Goal: Navigation & Orientation: Find specific page/section

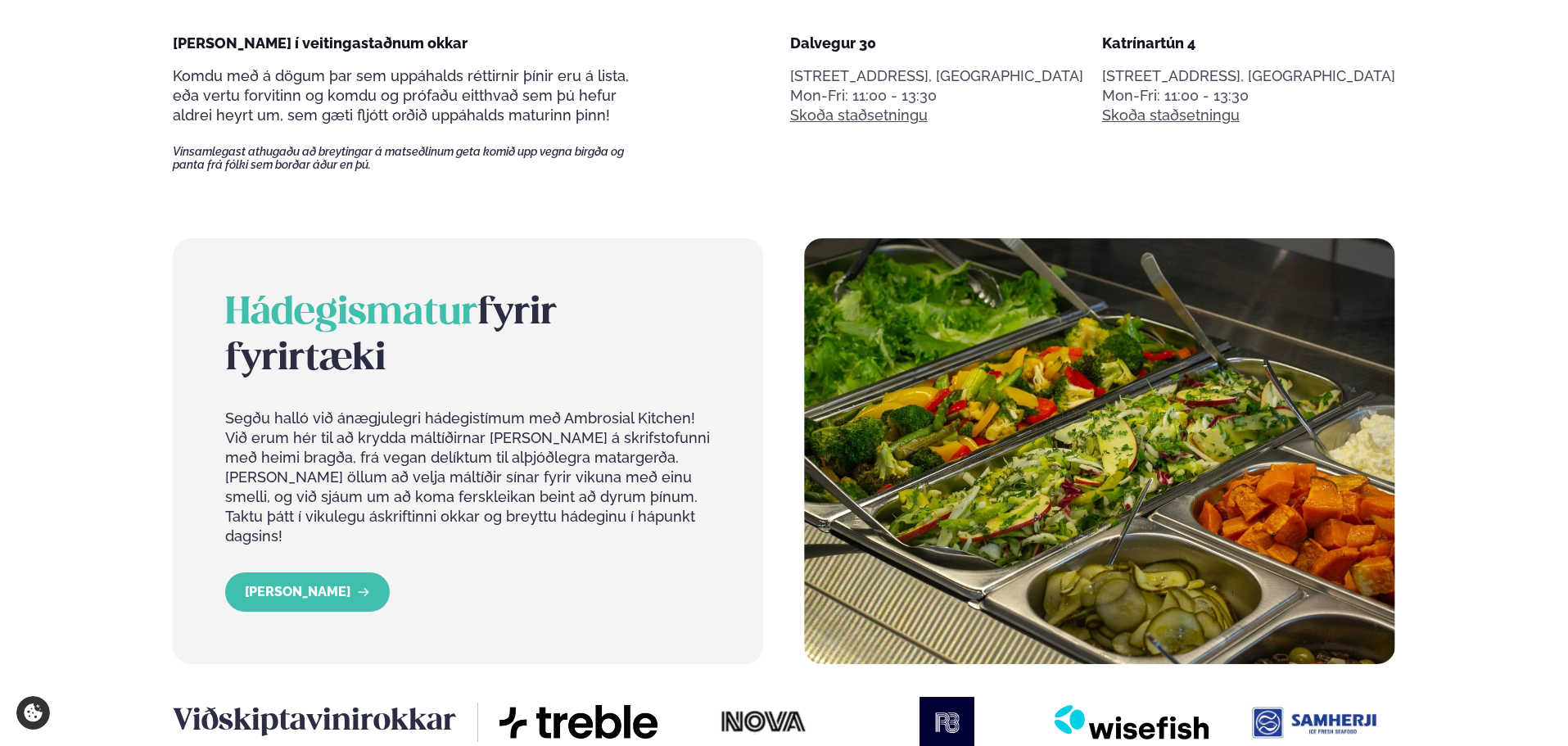
scroll to position [573, 0]
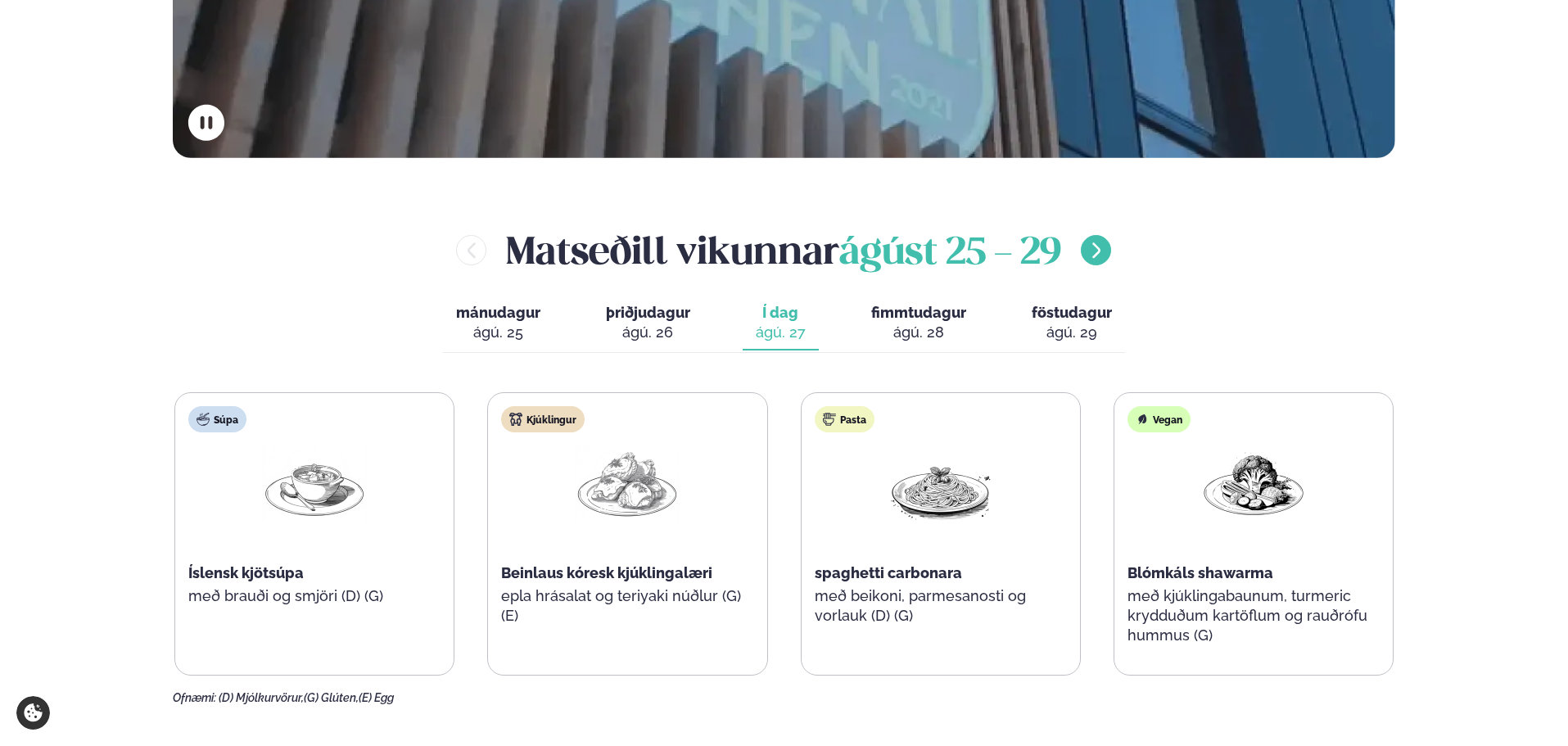
click at [1100, 261] on button "menu-btn-right" at bounding box center [1095, 249] width 30 height 30
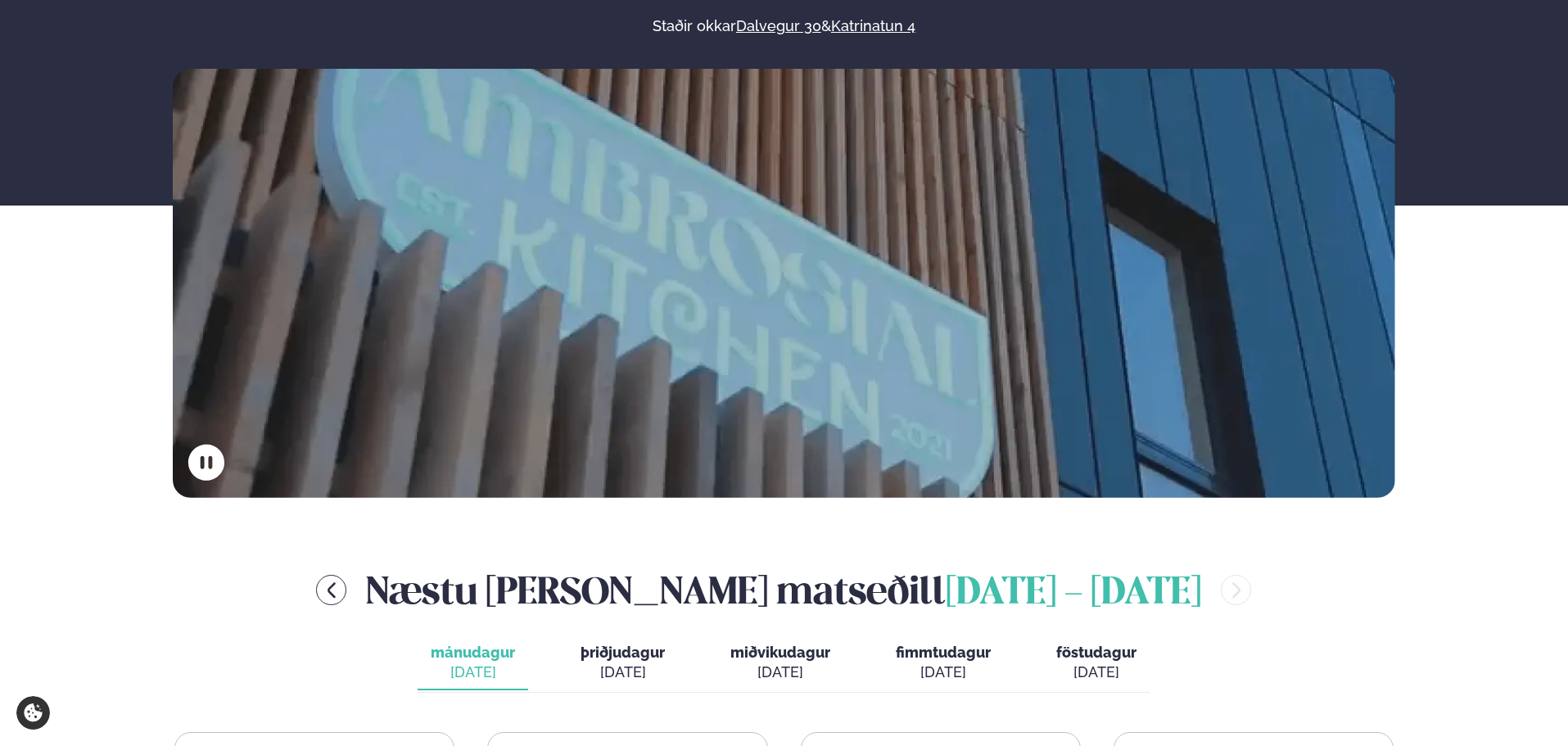
scroll to position [0, 0]
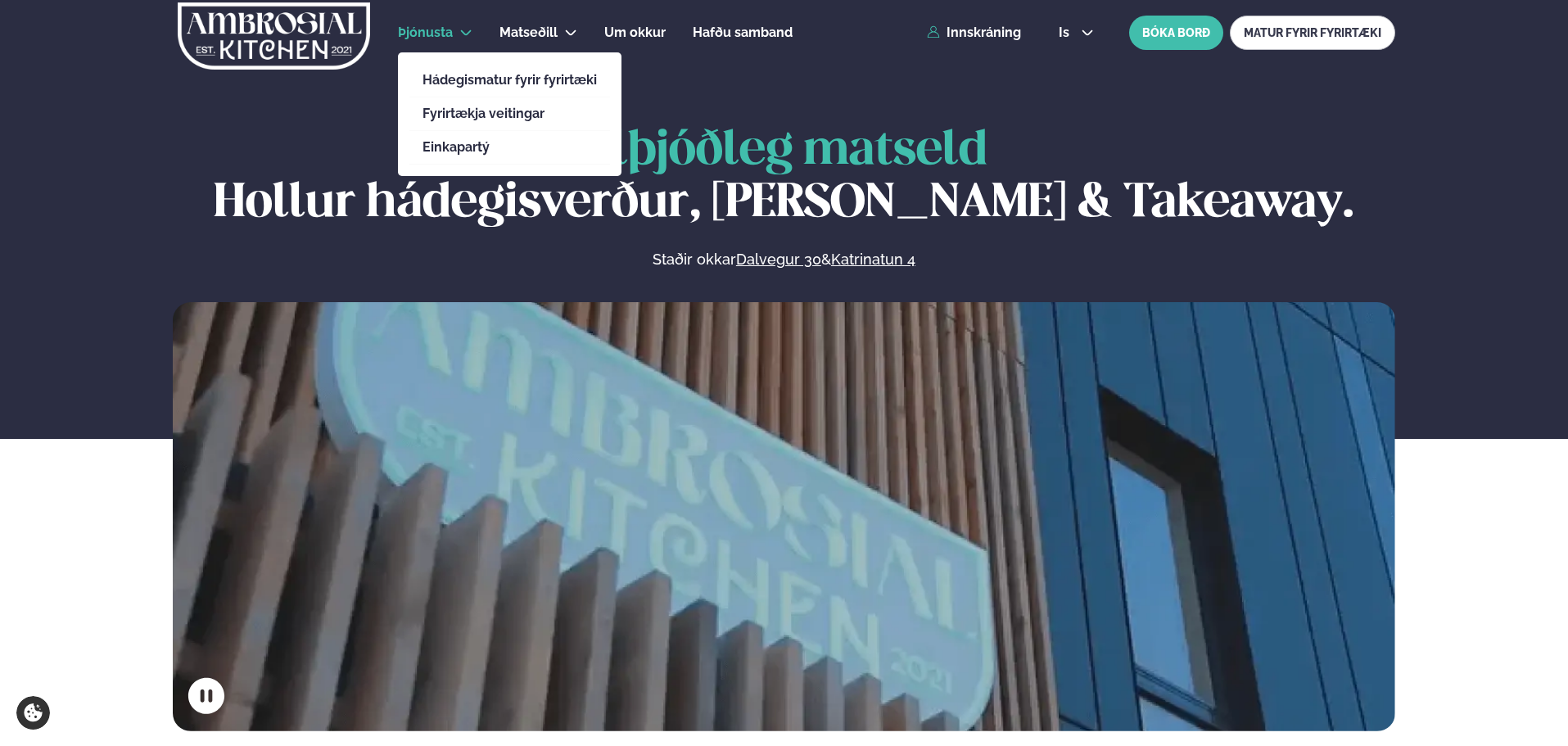
click at [408, 34] on span "Þjónusta" at bounding box center [425, 32] width 55 height 16
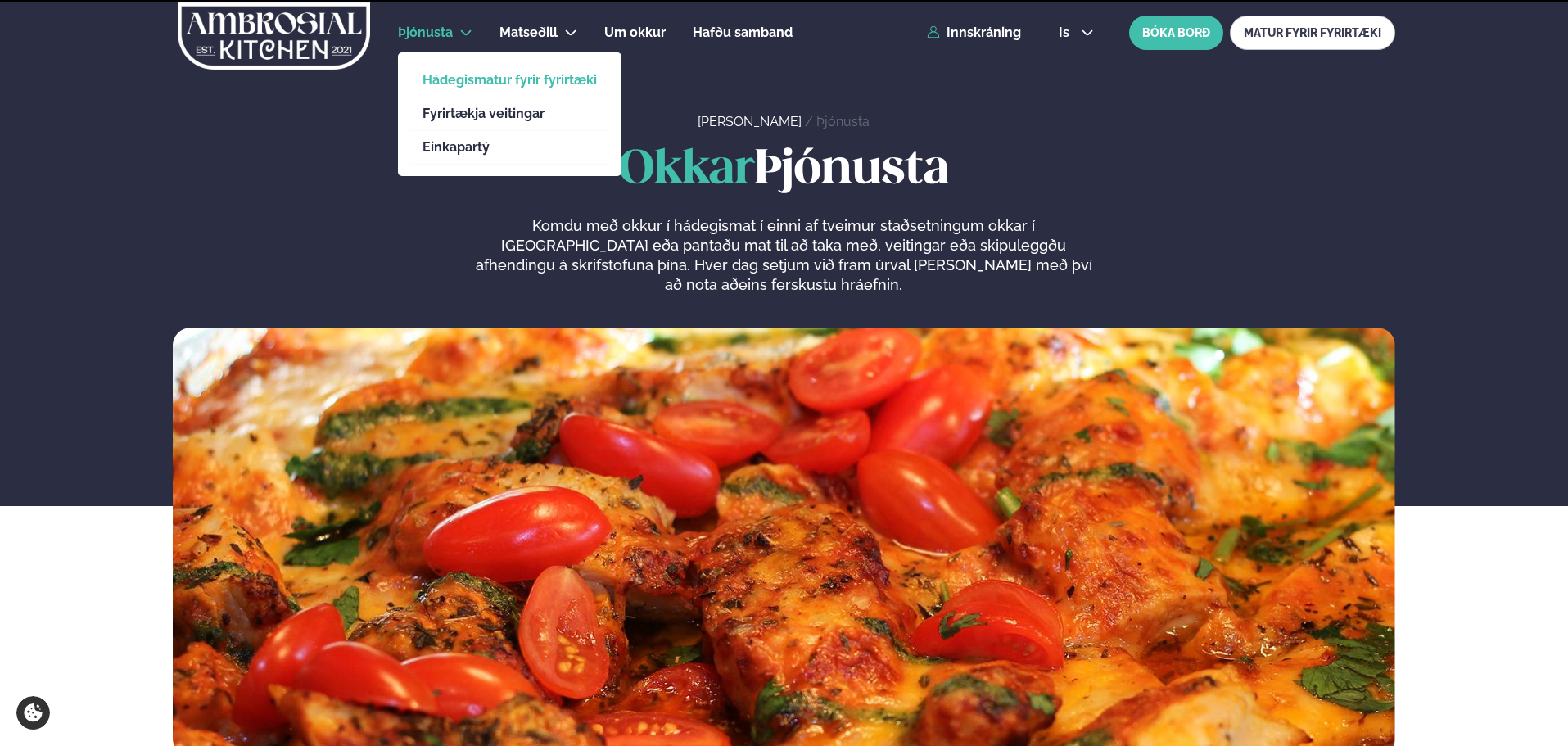
click at [453, 82] on link "Hádegismatur fyrir fyrirtæki" at bounding box center [510, 80] width 175 height 13
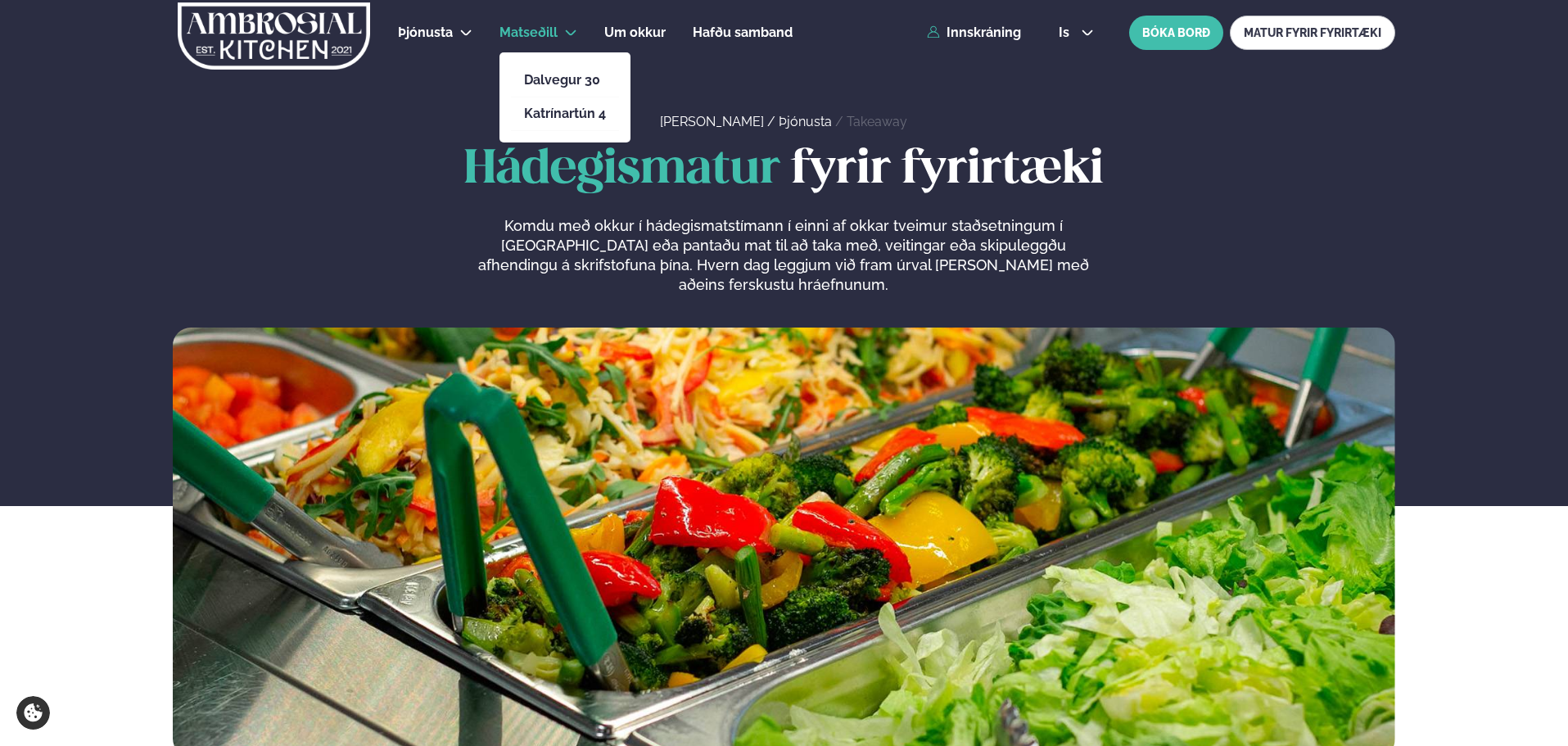
click at [544, 39] on span "Matseðill" at bounding box center [529, 32] width 58 height 16
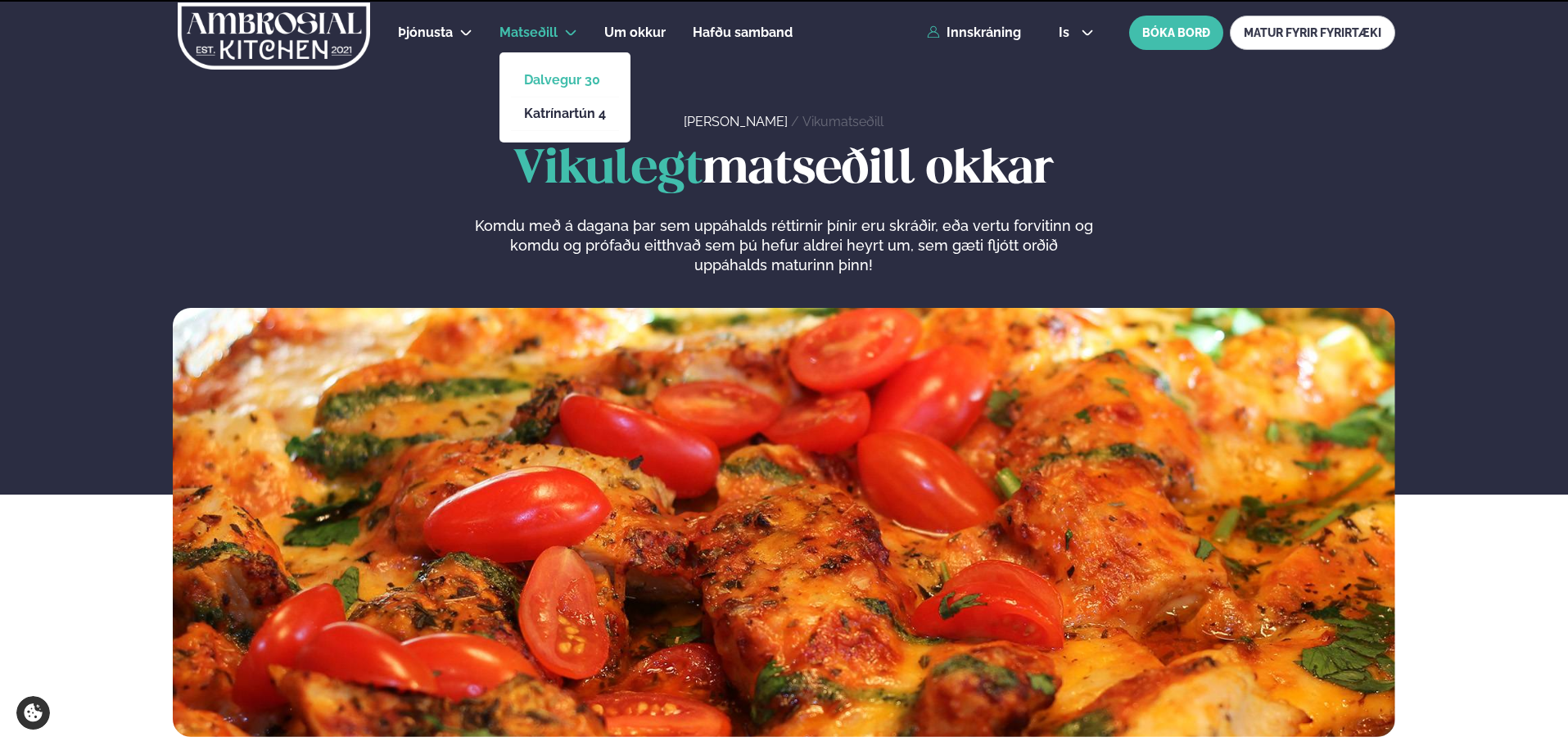
click at [574, 86] on link "Dalvegur 30" at bounding box center [564, 80] width 82 height 13
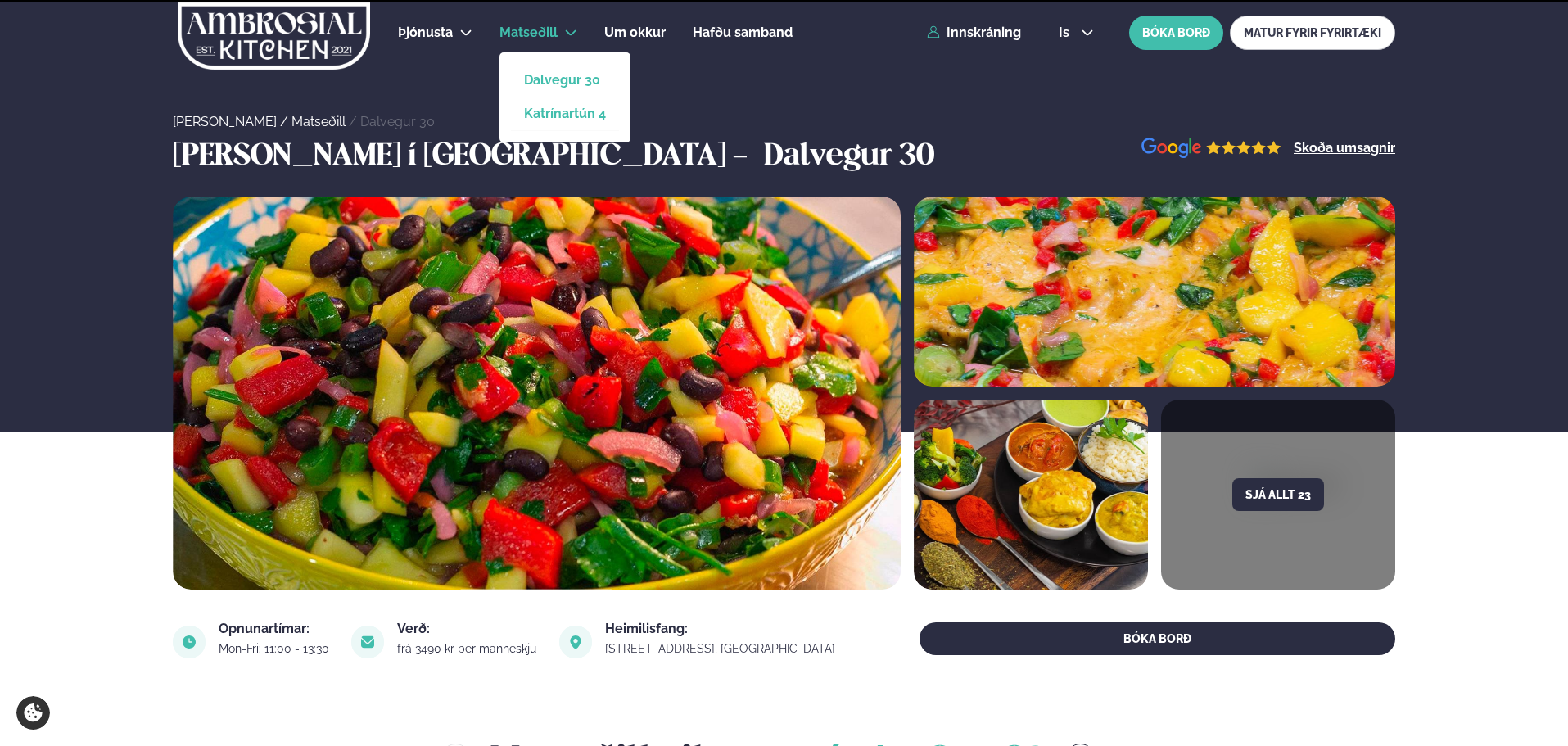
click at [579, 111] on link "Katrínartún 4" at bounding box center [564, 114] width 82 height 13
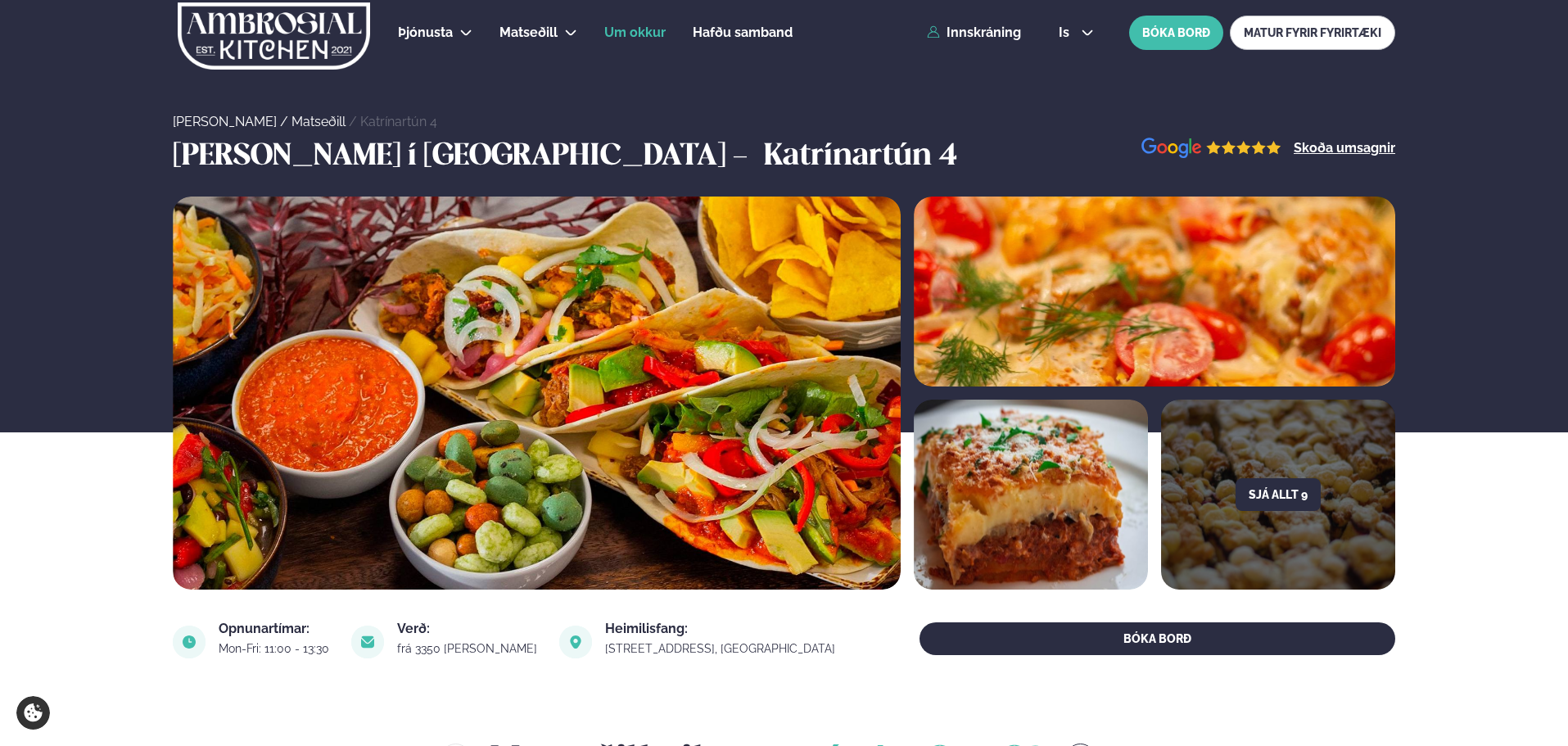
click at [628, 30] on span "Um okkur" at bounding box center [635, 32] width 62 height 16
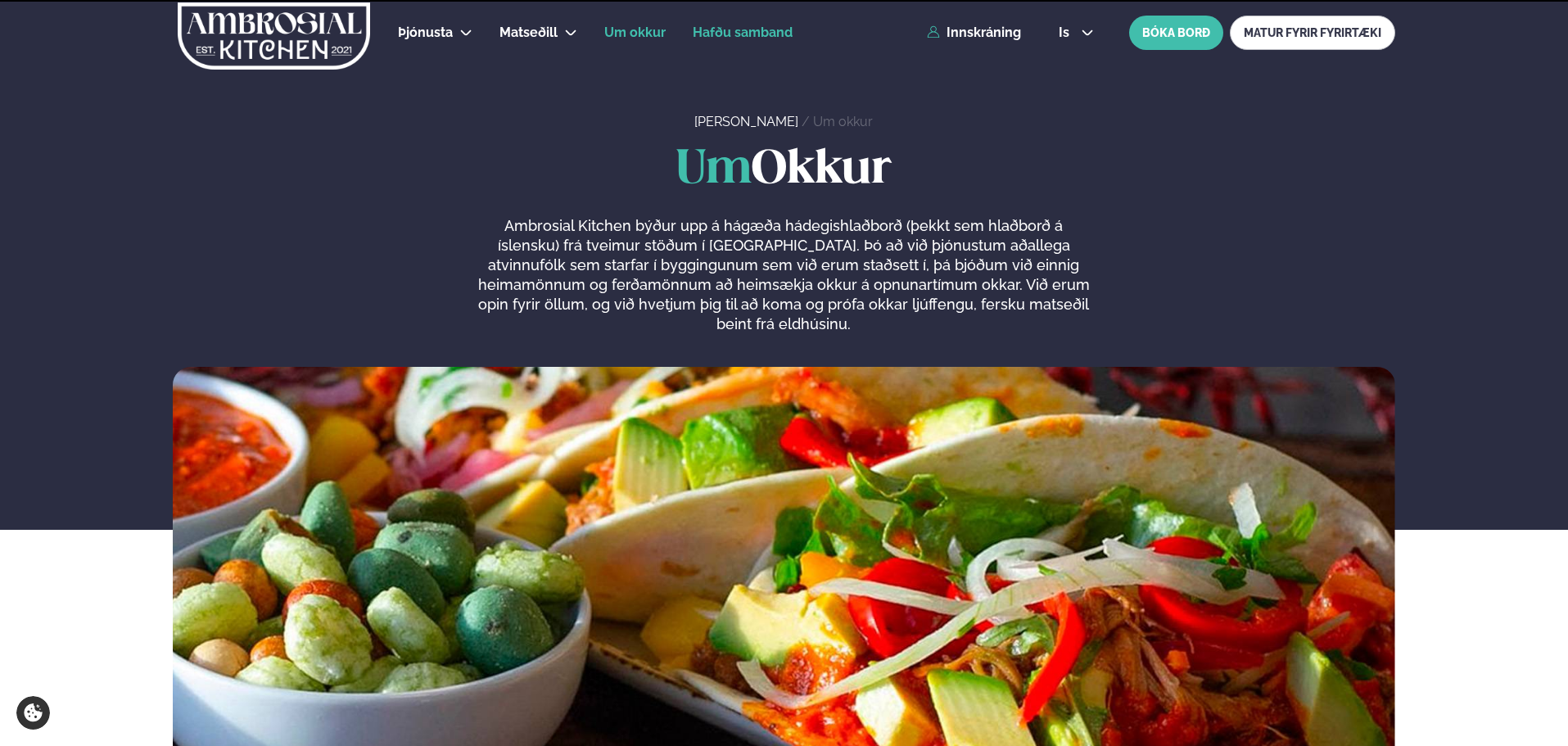
click at [720, 26] on span "Hafðu samband" at bounding box center [742, 32] width 100 height 16
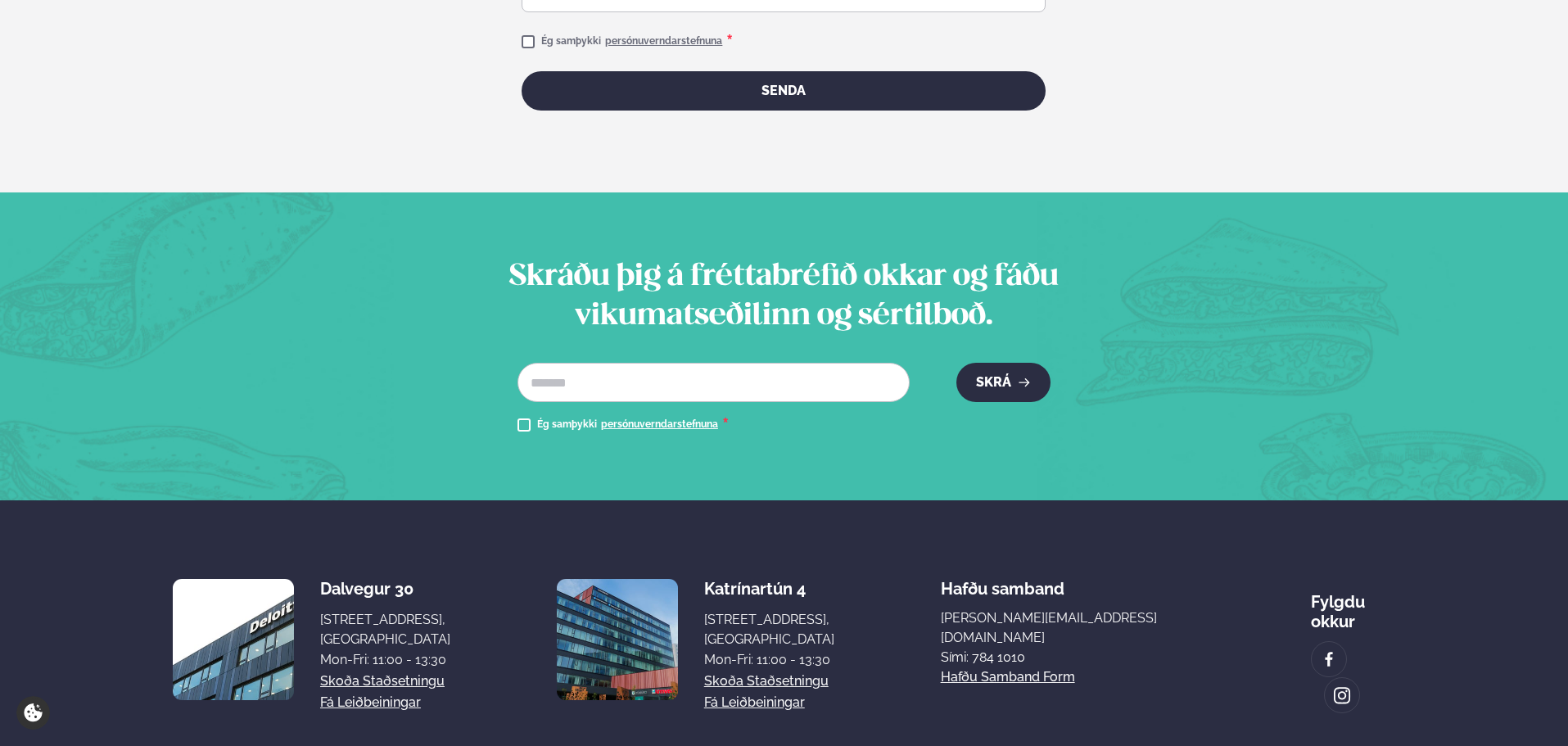
scroll to position [1154, 0]
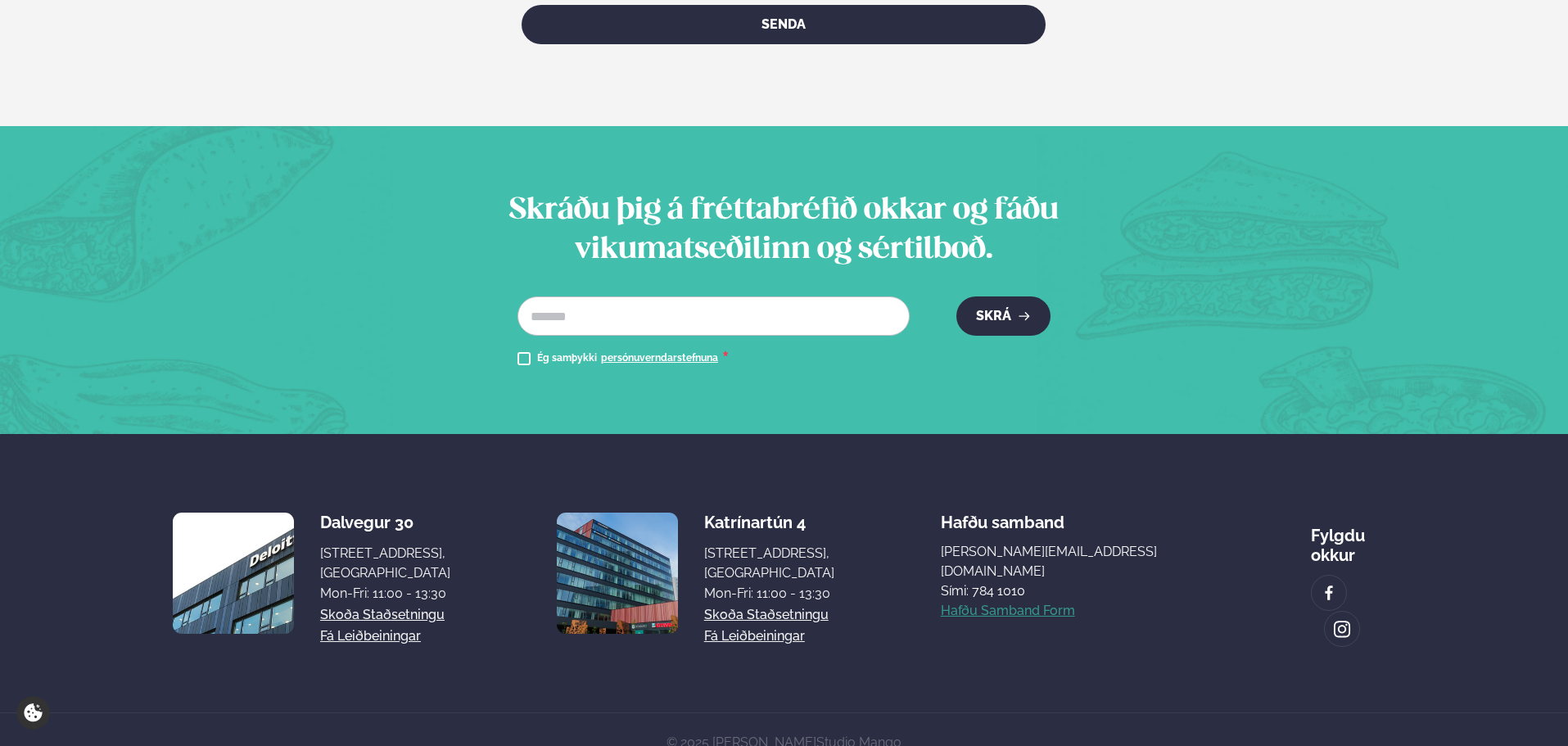
click at [1042, 601] on link "Hafðu samband form" at bounding box center [1007, 611] width 134 height 20
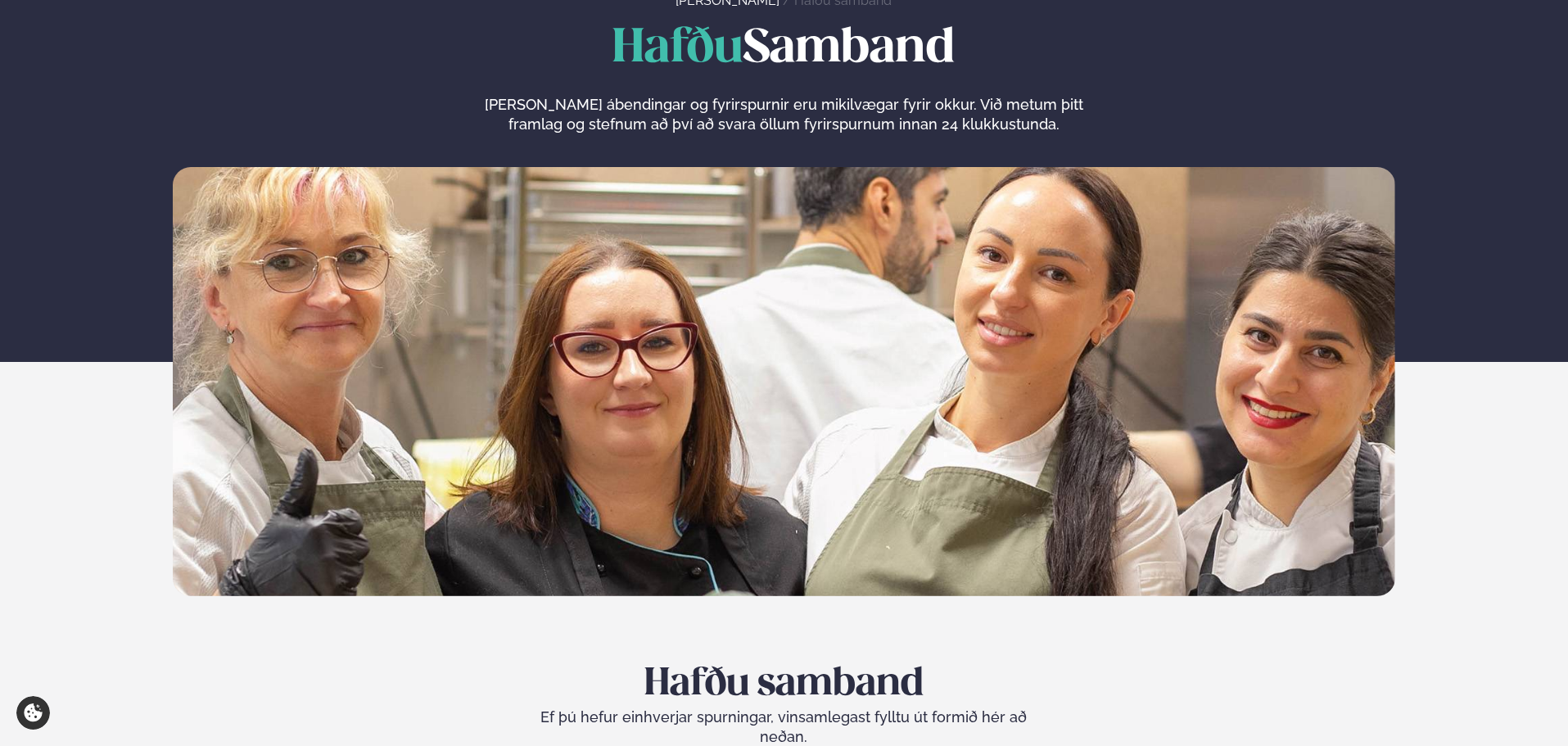
scroll to position [0, 0]
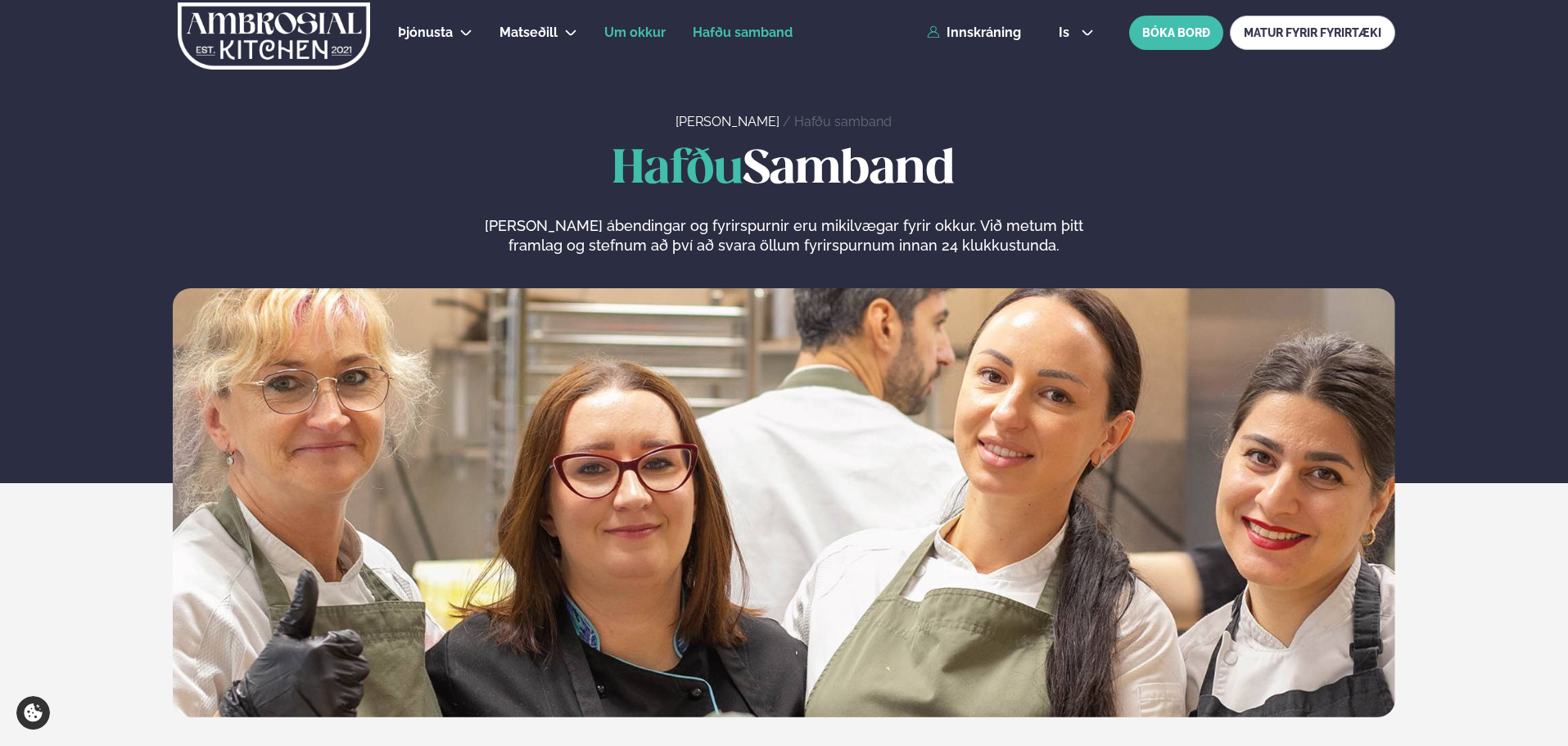
click at [646, 41] on link "Um okkur" at bounding box center [635, 33] width 62 height 20
